Goal: Task Accomplishment & Management: Use online tool/utility

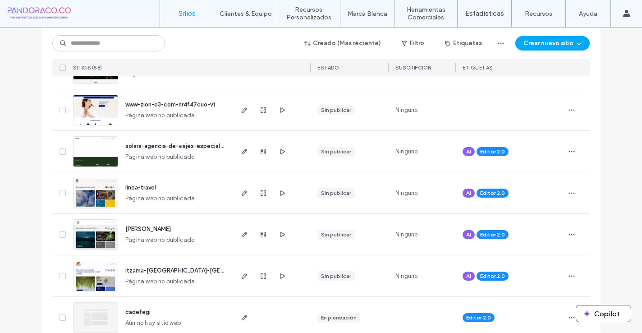
scroll to position [217, 0]
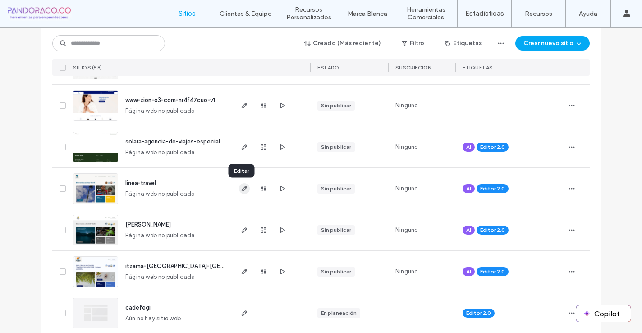
click at [239, 192] on span "button" at bounding box center [244, 188] width 11 height 11
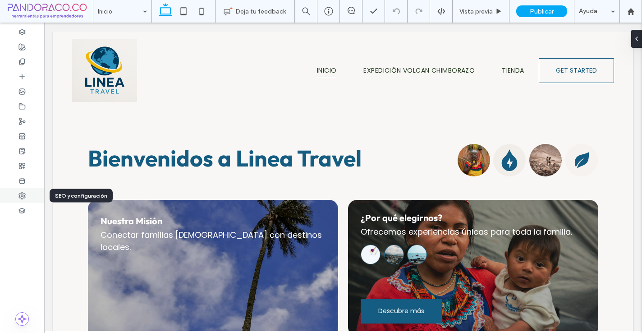
click at [22, 197] on use at bounding box center [22, 196] width 6 height 6
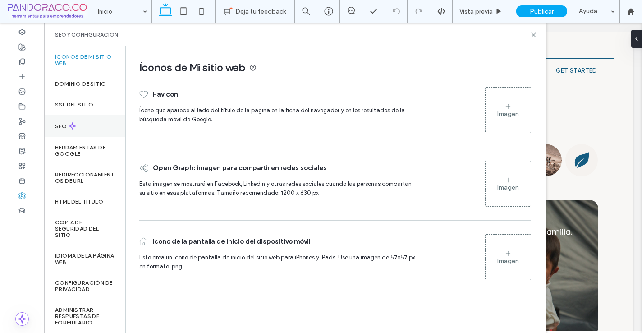
click at [70, 124] on icon at bounding box center [73, 126] width 8 height 8
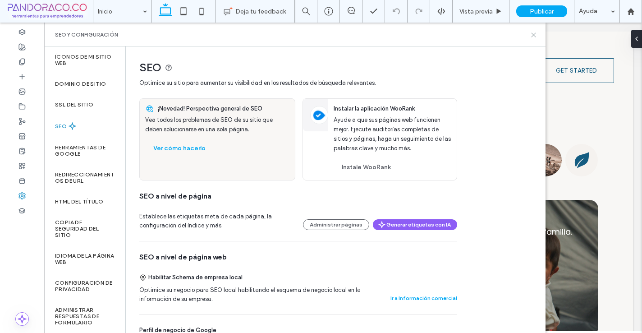
click at [534, 33] on icon at bounding box center [533, 35] width 7 height 7
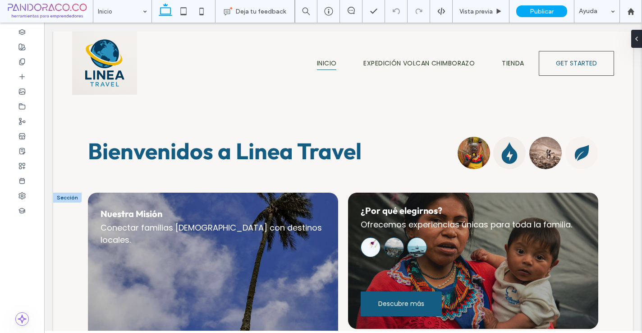
scroll to position [5, 0]
